Goal: Check status: Check status

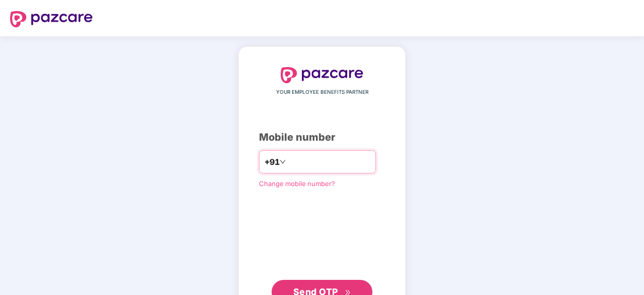
click at [343, 158] on input "*********" at bounding box center [329, 162] width 83 height 16
type input "**********"
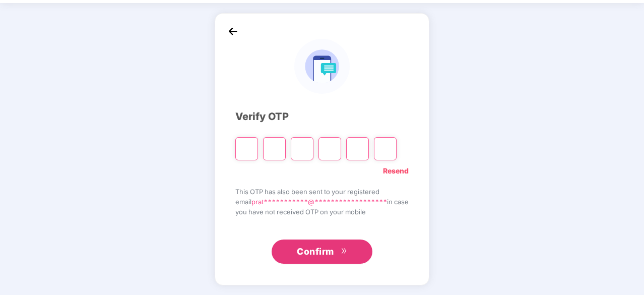
paste input "*"
type input "*"
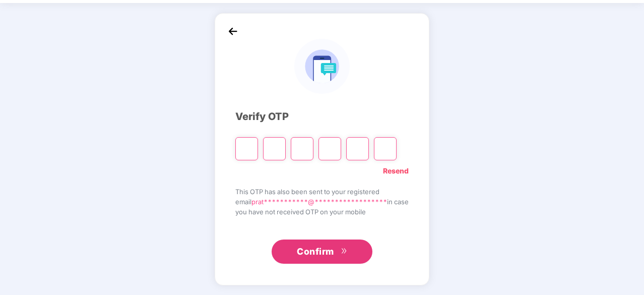
type input "*"
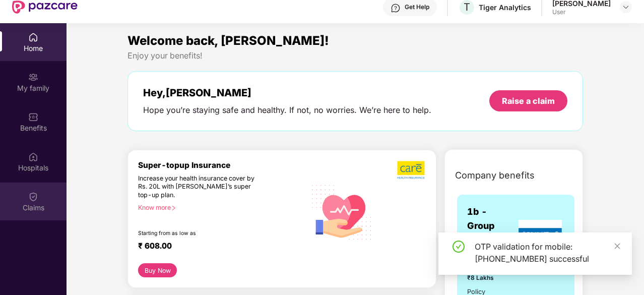
click at [43, 202] on div "Claims" at bounding box center [33, 207] width 66 height 10
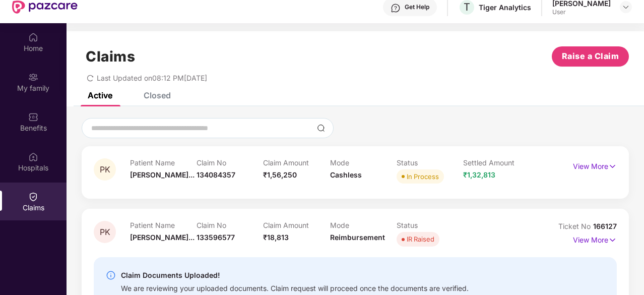
scroll to position [32, 0]
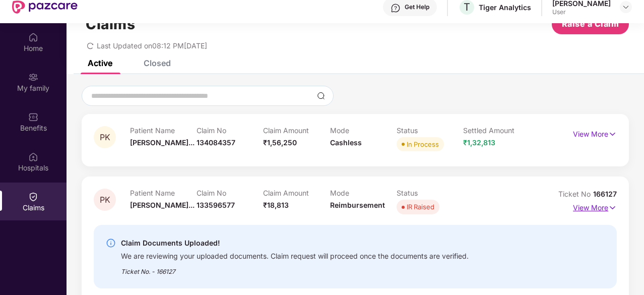
click at [583, 206] on p "View More" at bounding box center [595, 206] width 44 height 14
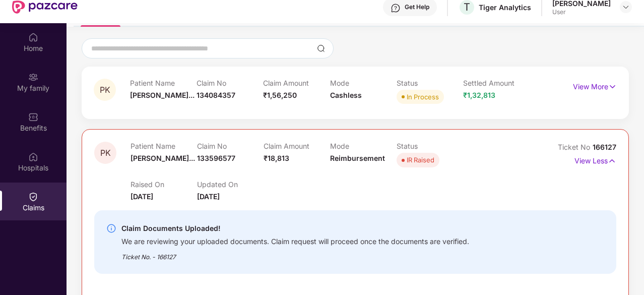
scroll to position [81, 0]
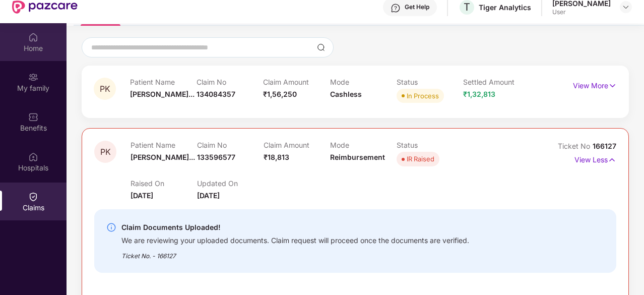
click at [38, 44] on div "Home" at bounding box center [33, 48] width 66 height 10
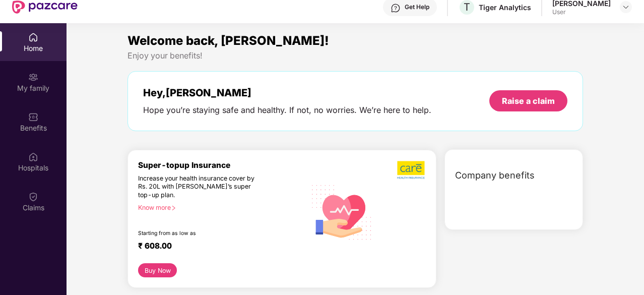
scroll to position [0, 0]
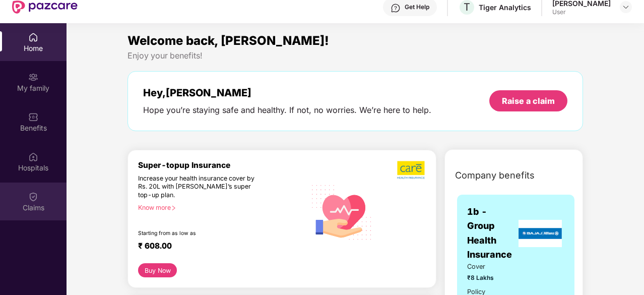
click at [39, 192] on div "Claims" at bounding box center [33, 201] width 66 height 38
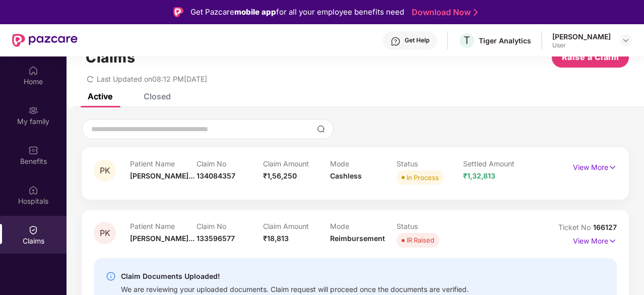
scroll to position [56, 0]
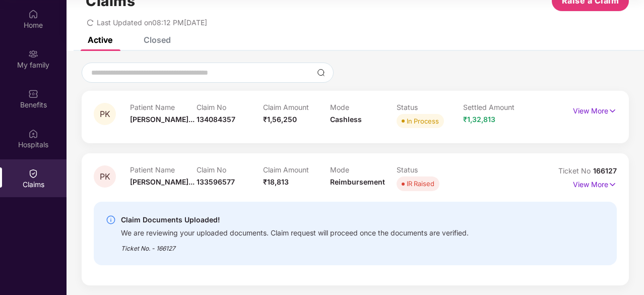
click at [112, 219] on img at bounding box center [111, 220] width 10 height 10
click at [35, 176] on img at bounding box center [33, 173] width 10 height 10
click at [592, 183] on p "View More" at bounding box center [595, 183] width 44 height 14
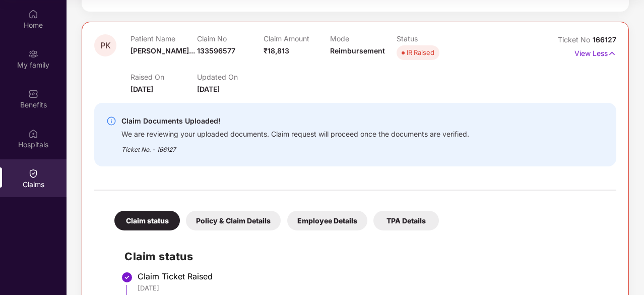
scroll to position [131, 0]
